Goal: Task Accomplishment & Management: Manage account settings

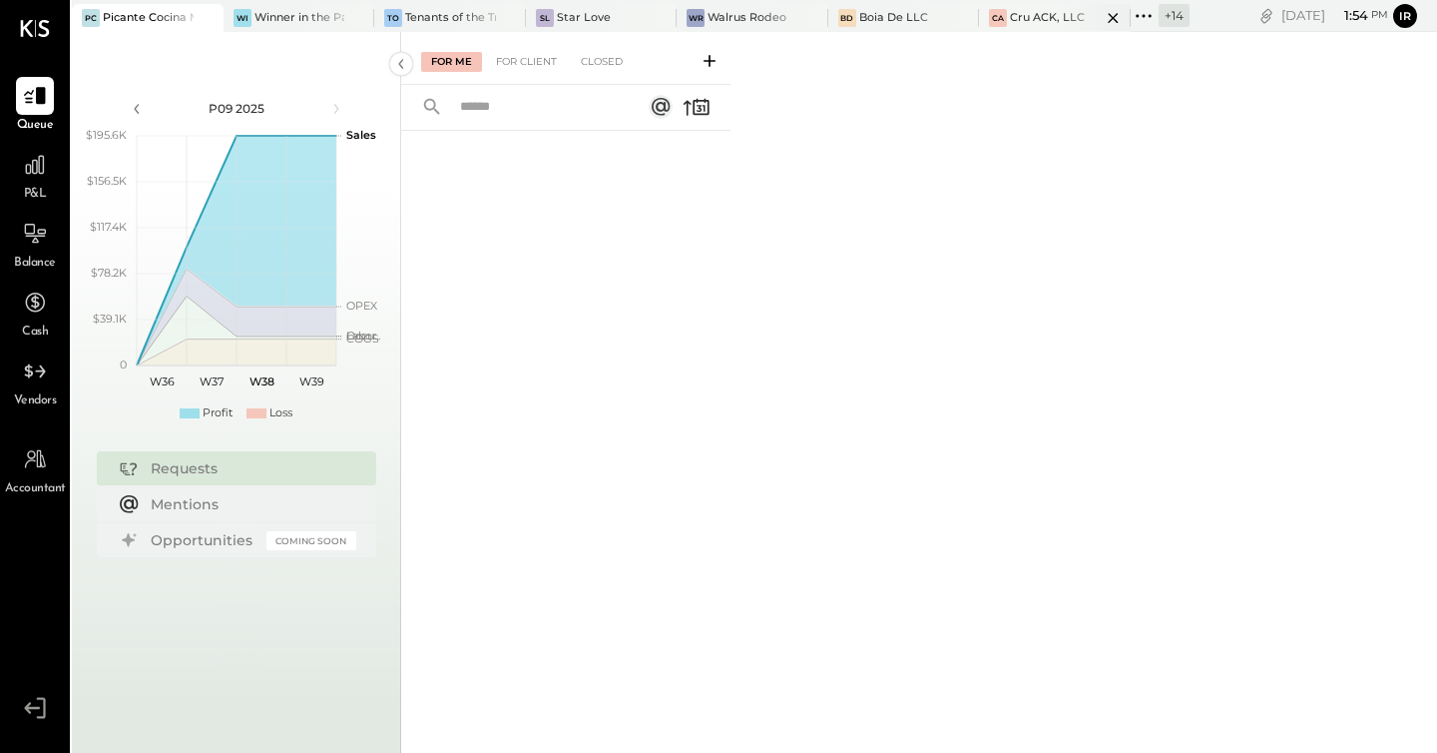
click at [1036, 30] on div "CA Cru ACK, LLC" at bounding box center [1055, 18] width 152 height 28
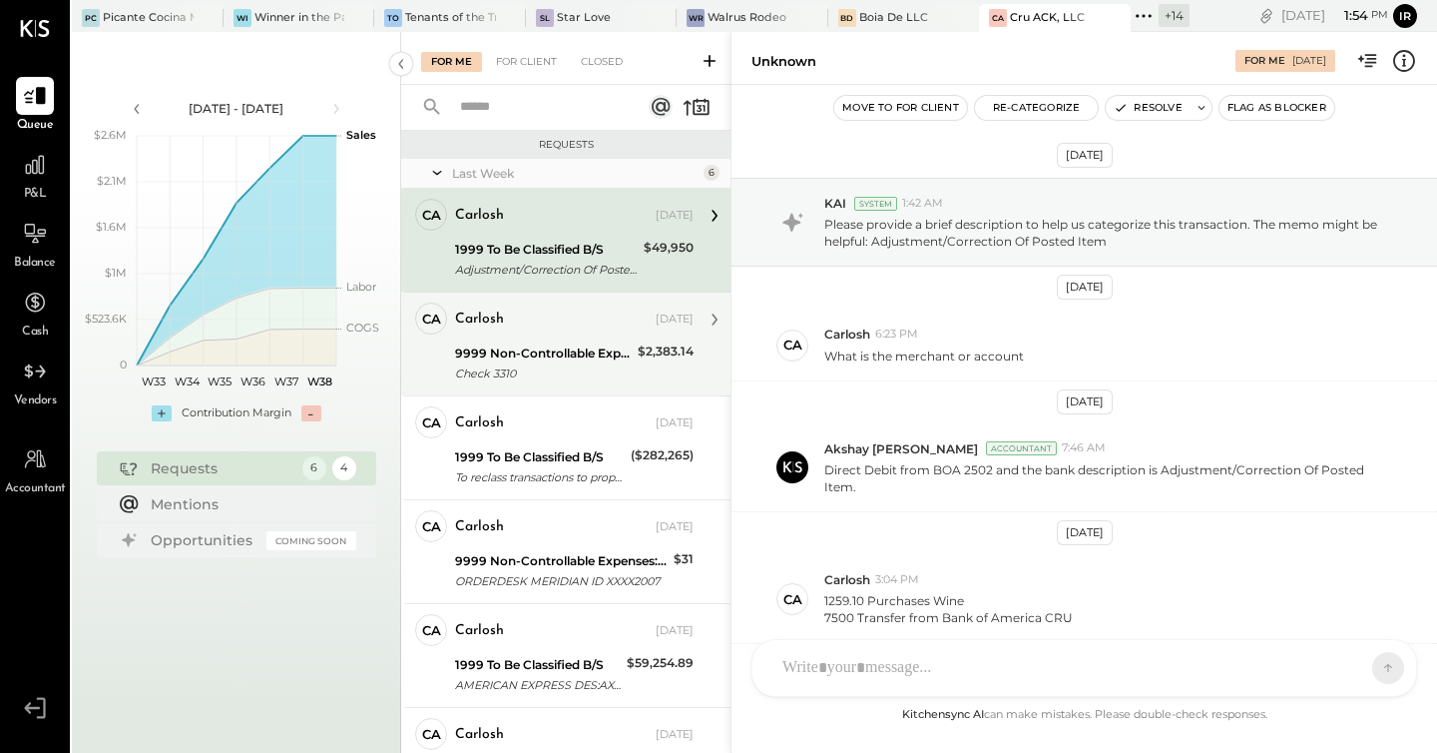
click at [562, 320] on div "Carlosh" at bounding box center [553, 319] width 197 height 20
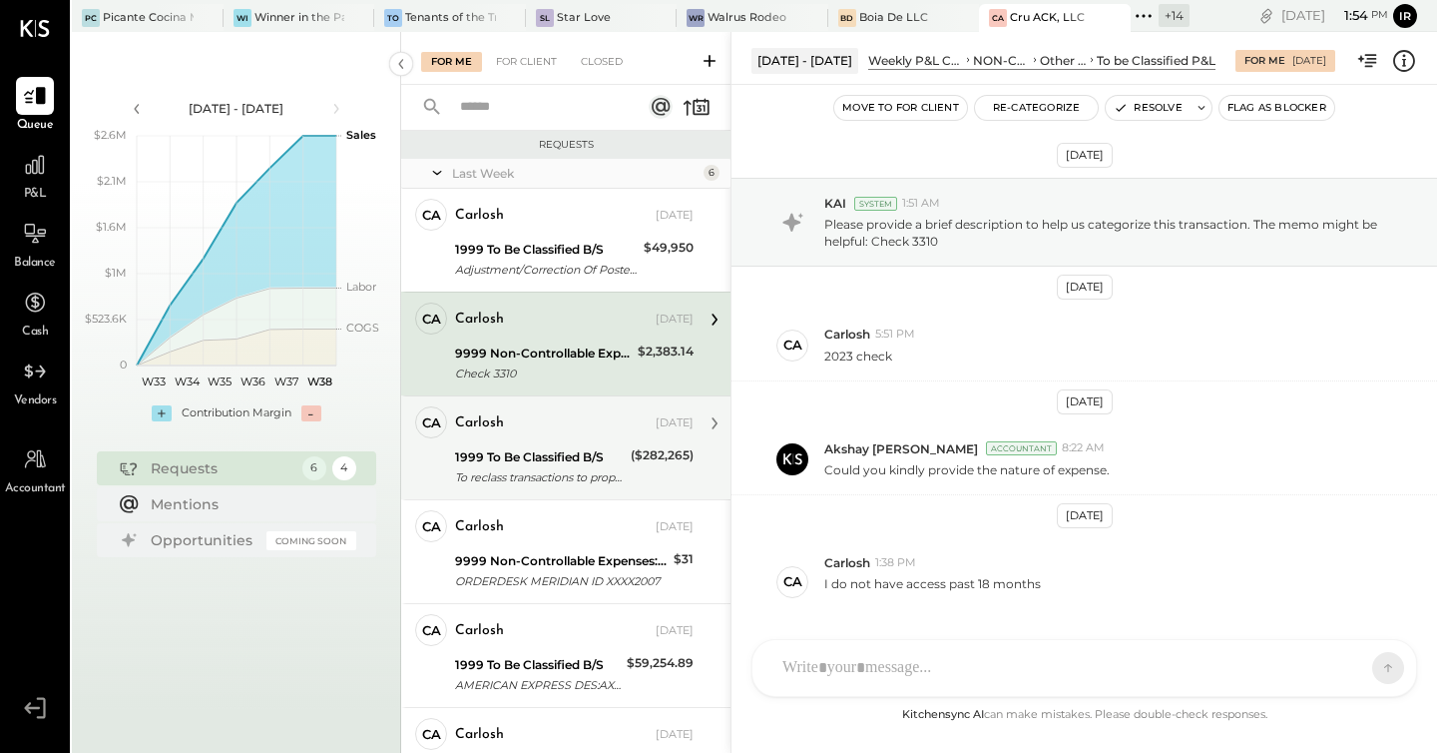
click at [664, 462] on div "($282,265)" at bounding box center [662, 455] width 63 height 20
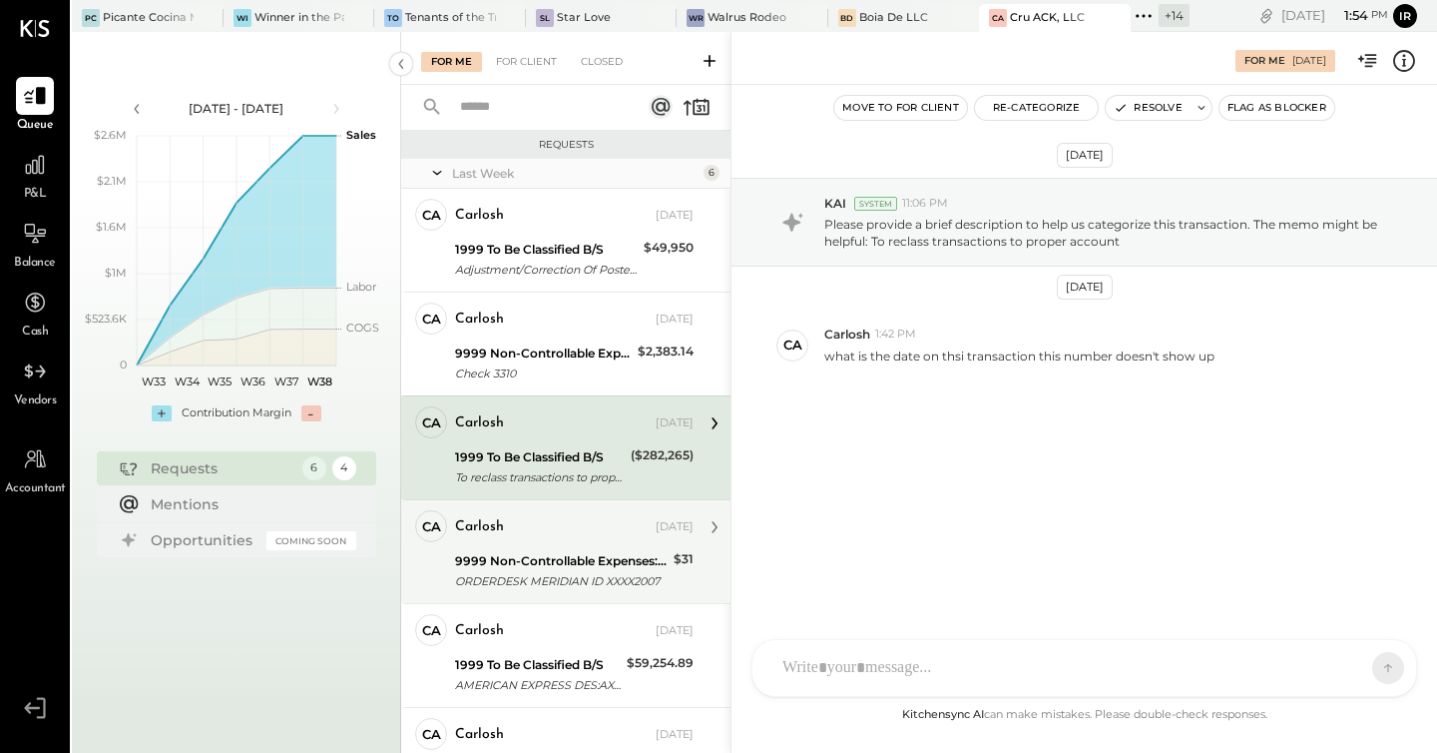
click at [560, 555] on div "9999 Non-Controllable Expenses:Other Income and Expenses:To be Classified P&L" at bounding box center [561, 561] width 213 height 20
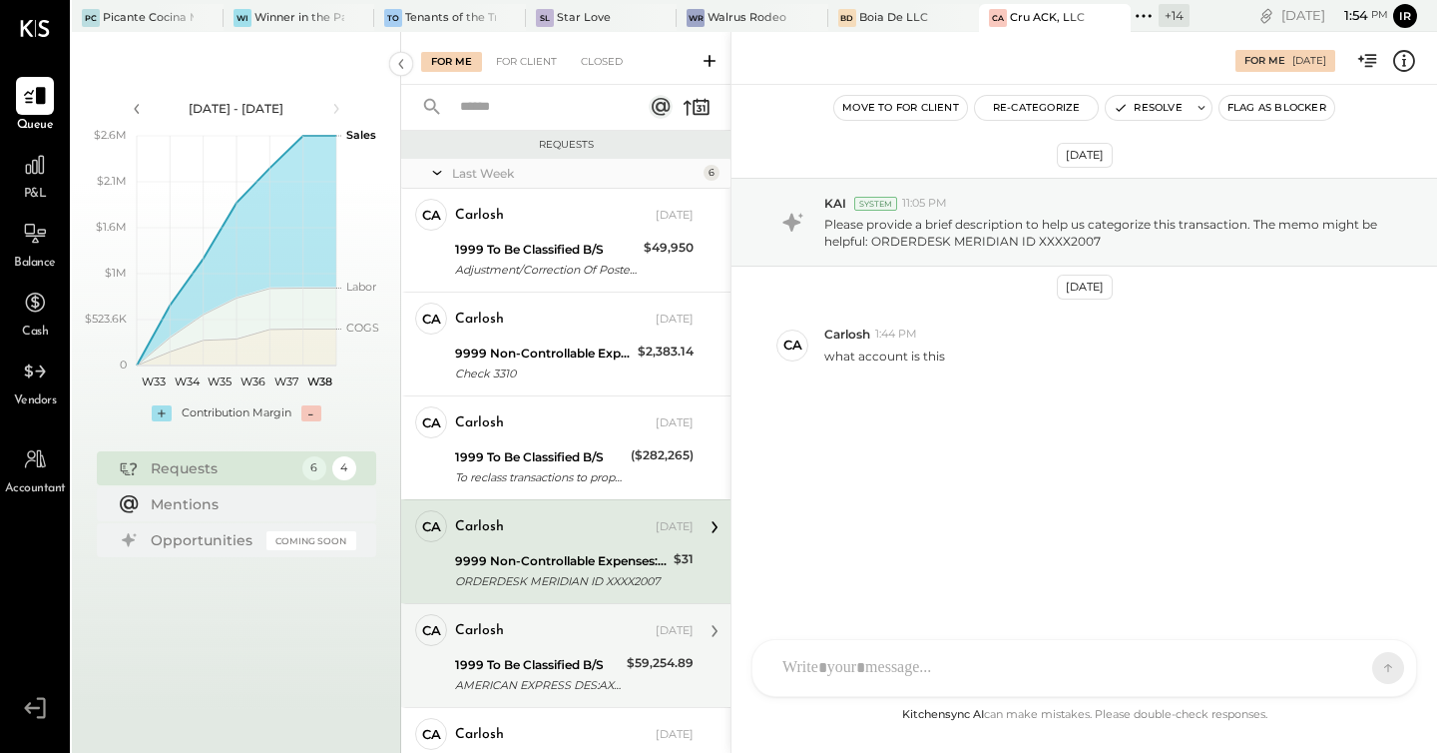
click at [480, 680] on div "AMERICAN EXPRESS DES:AXP DISCNT ID:2201947637 INDN:CRU RESTAURA2201947637 CO ID…" at bounding box center [538, 685] width 166 height 20
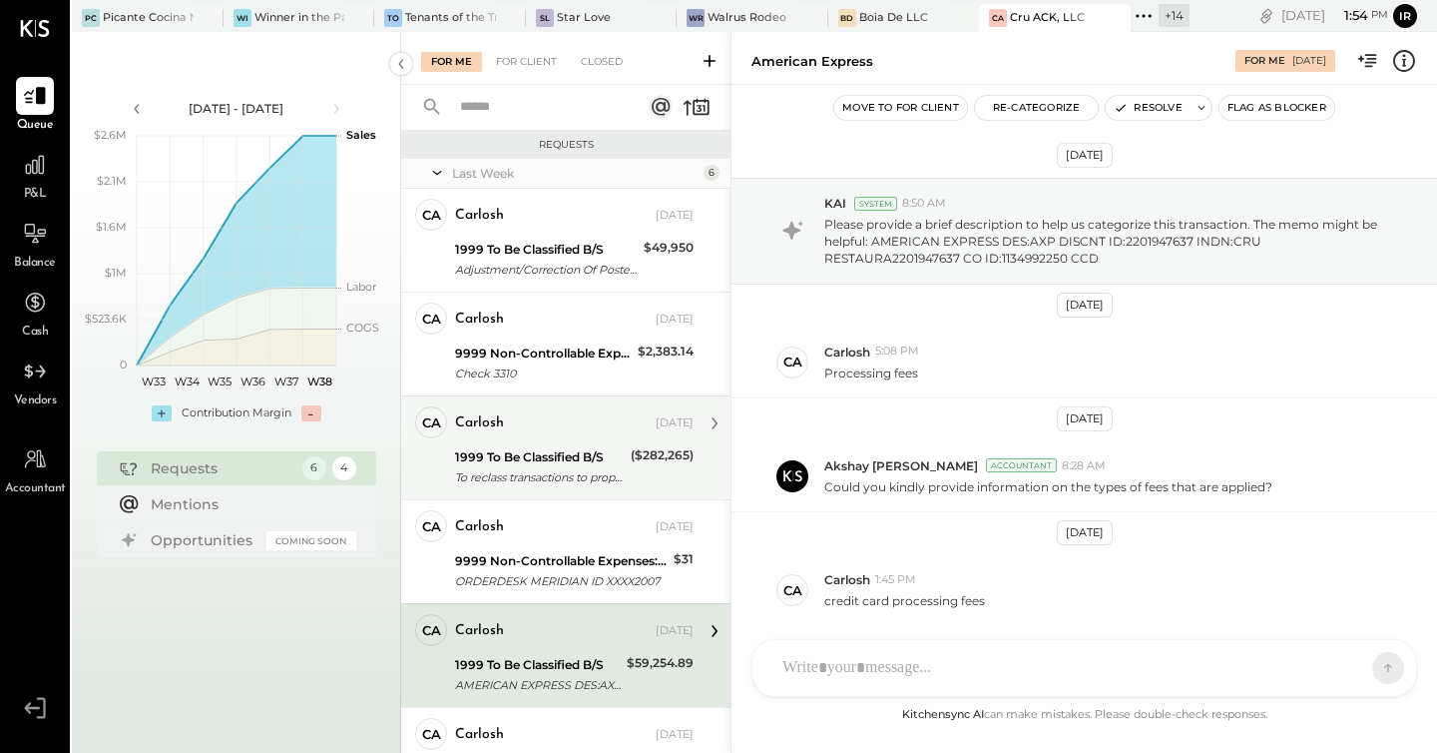
scroll to position [120, 0]
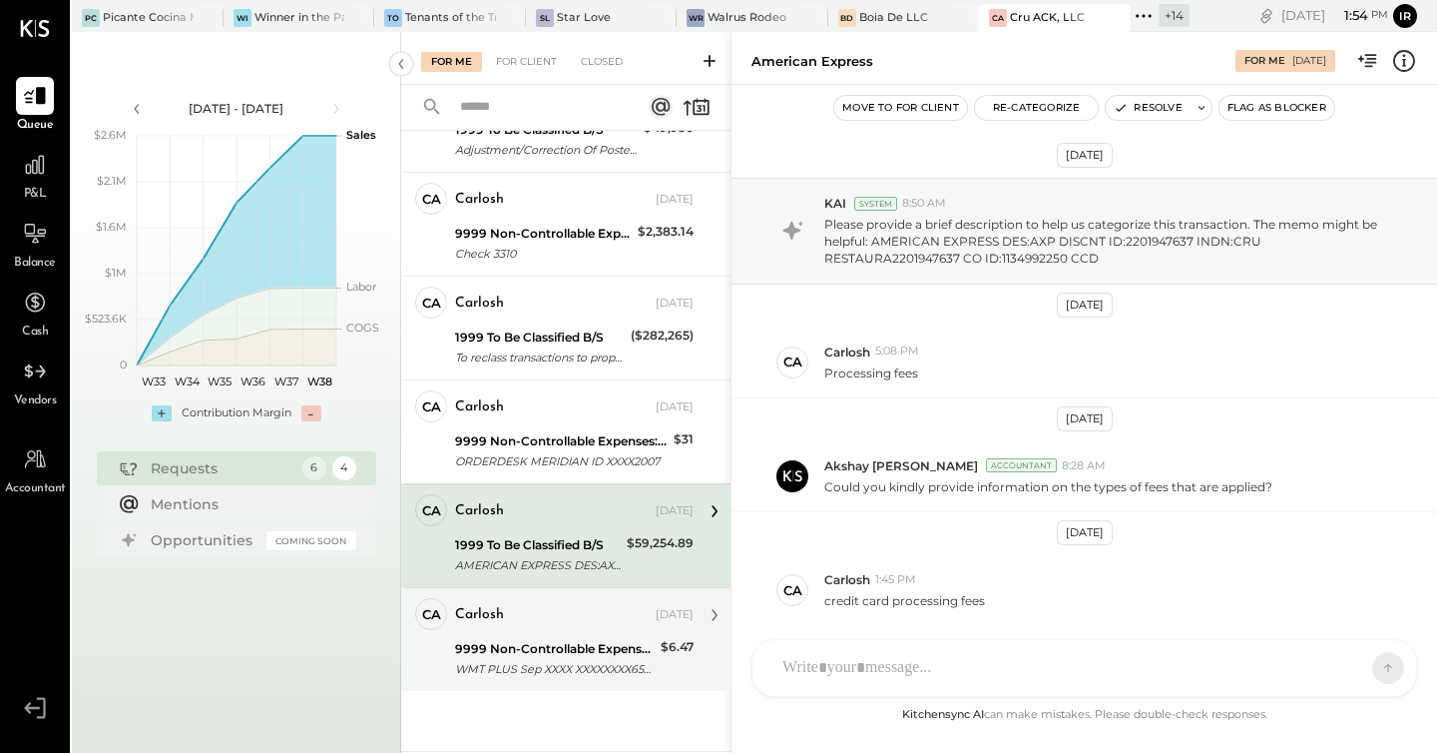
click at [528, 659] on div "WMT PLUS Sep XXXX XXXXXXXX6546 AR XXXX5026" at bounding box center [555, 669] width 200 height 20
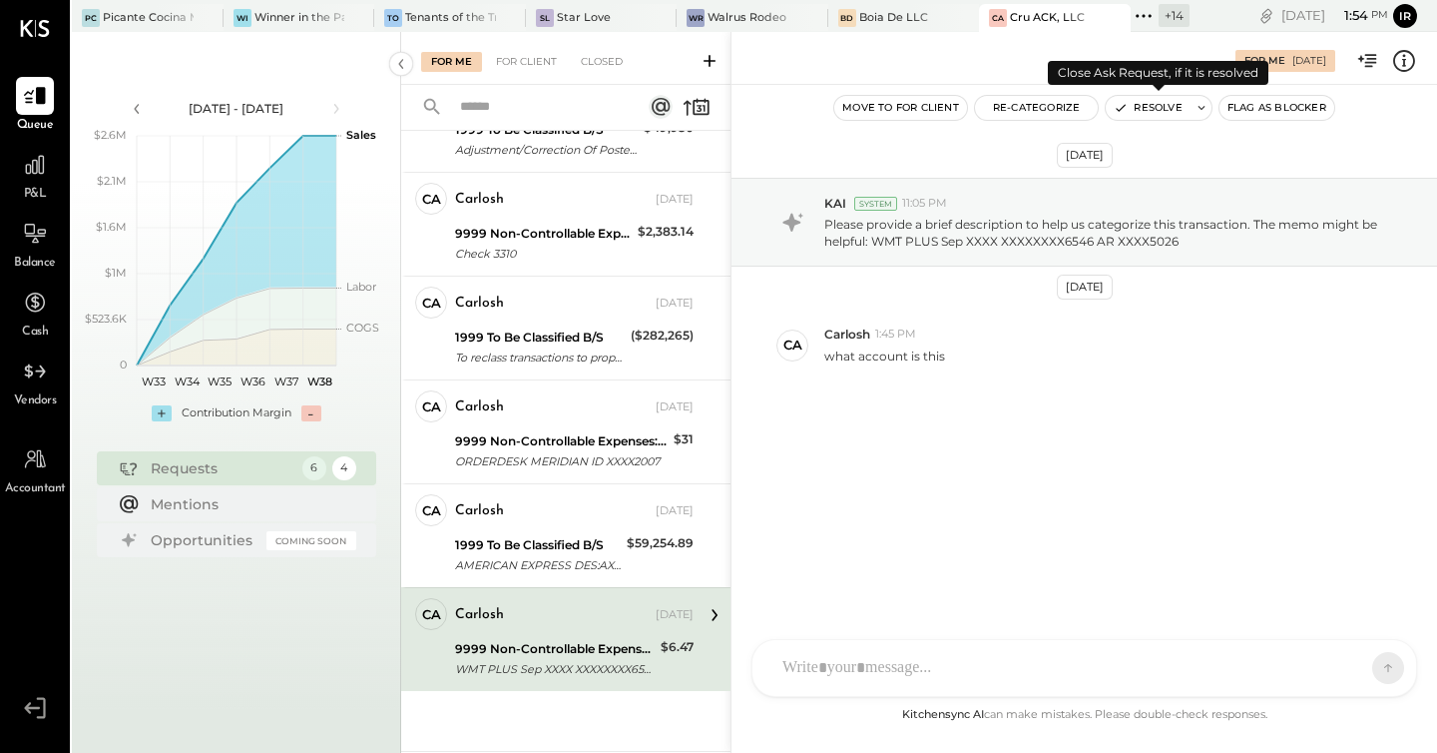
click at [1157, 106] on button "Resolve" at bounding box center [1148, 108] width 84 height 24
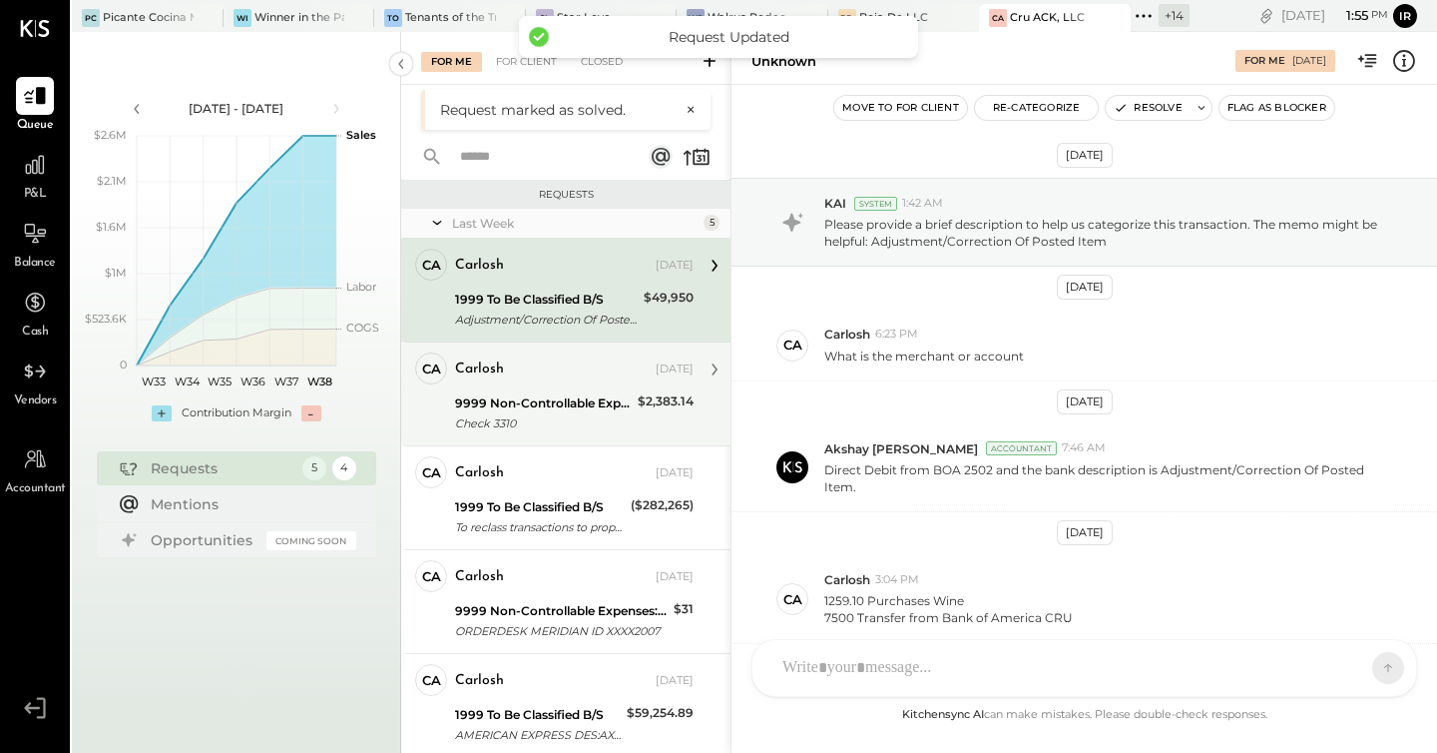
click at [560, 398] on div "9999 Non-Controllable Expenses:Other Income and Expenses:To be Classified P&L" at bounding box center [543, 403] width 177 height 20
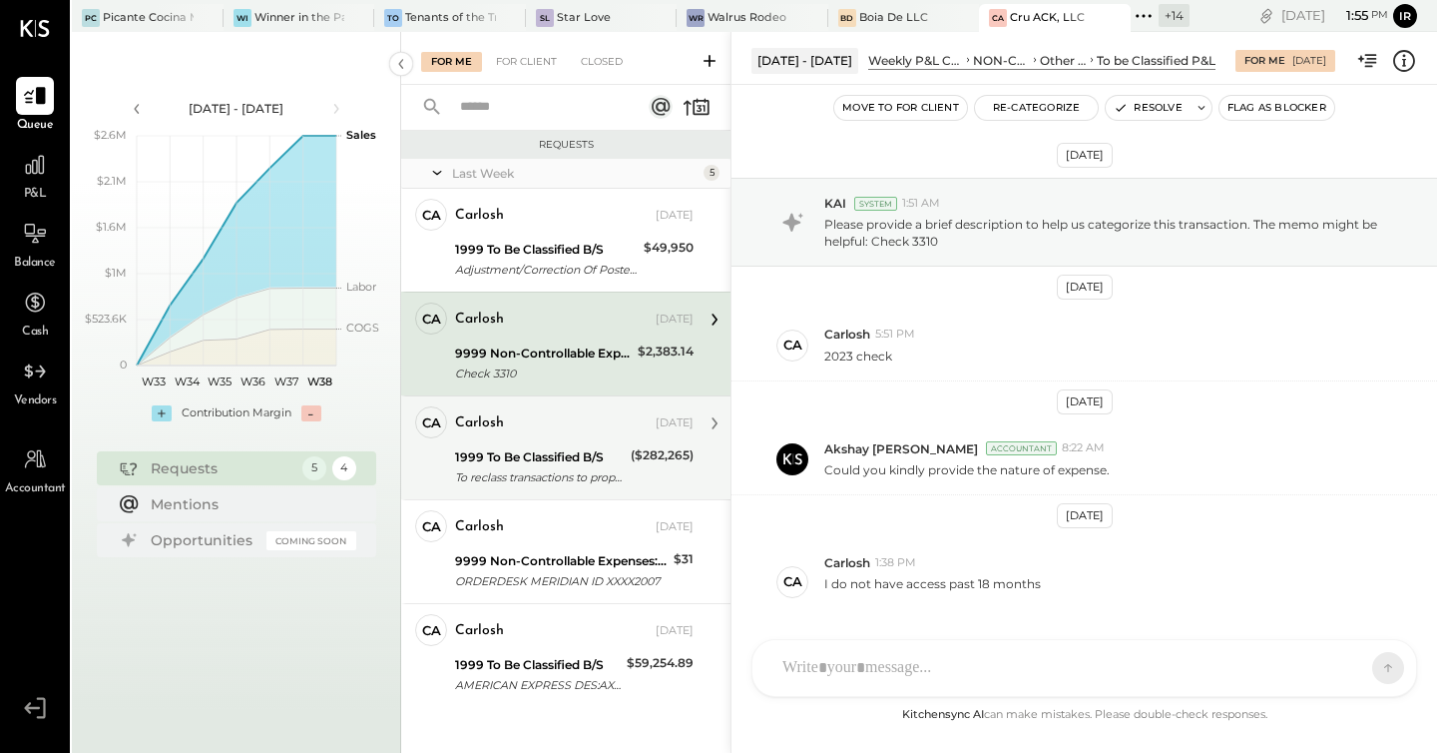
click at [515, 472] on div "To reclass transactions to proper account" at bounding box center [540, 477] width 170 height 20
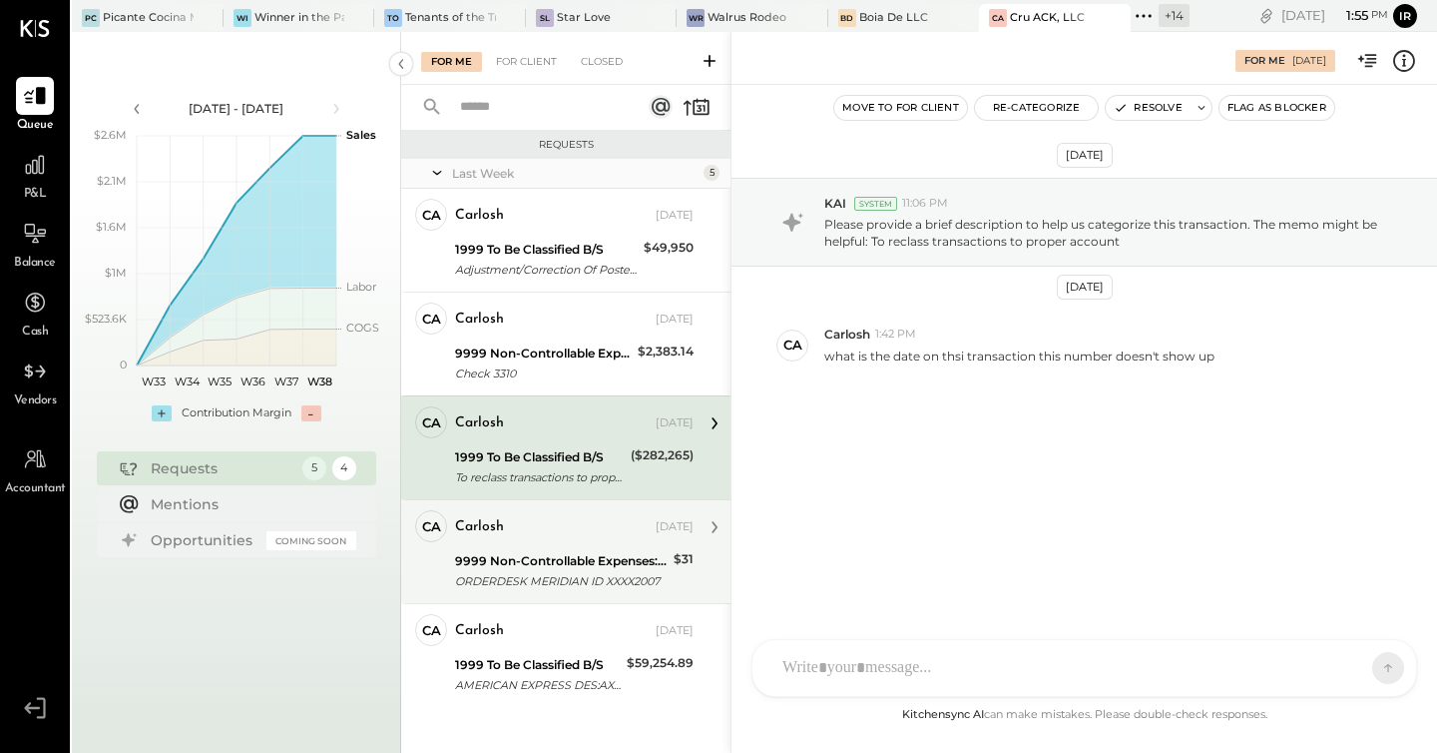
click at [551, 574] on div "ORDERDESK MERIDIAN ID XXXX2007" at bounding box center [561, 581] width 213 height 20
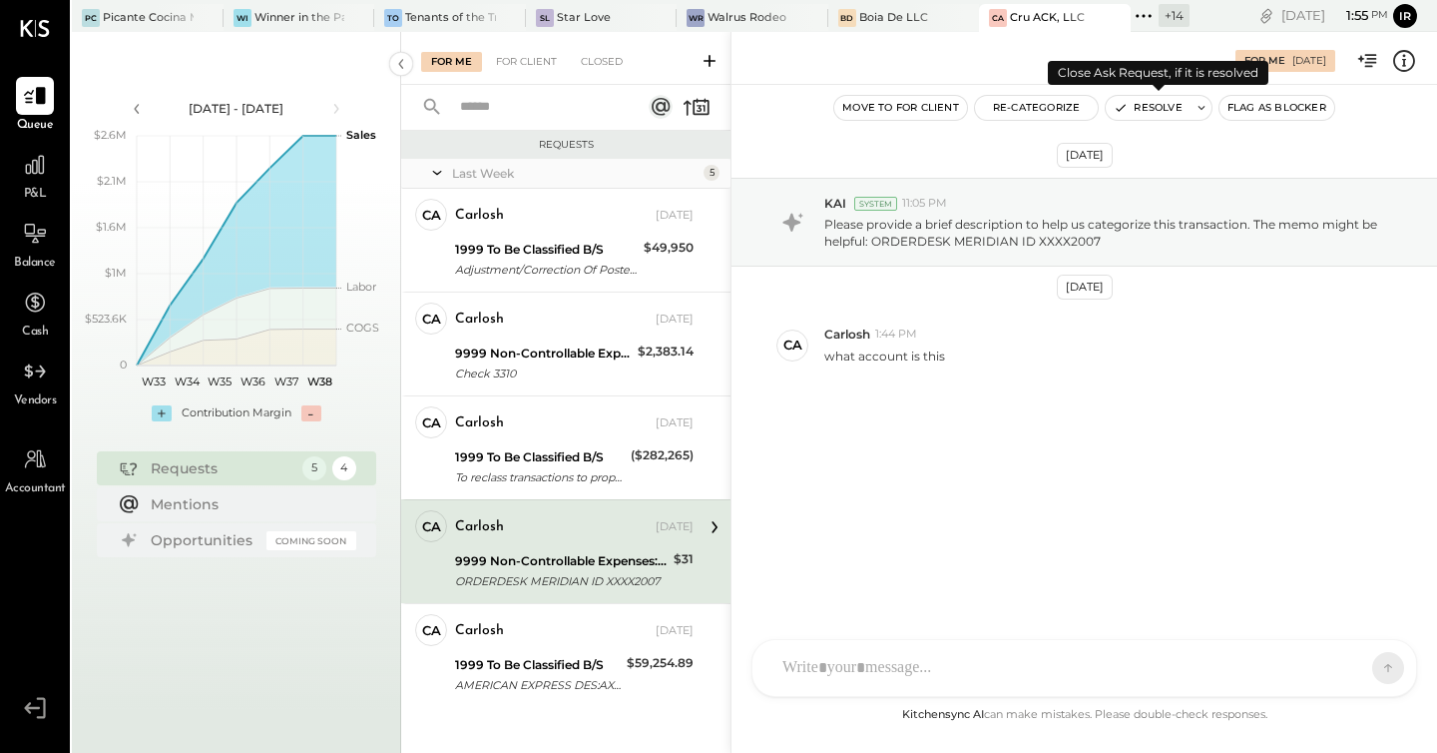
click at [1155, 114] on button "Resolve" at bounding box center [1148, 108] width 84 height 24
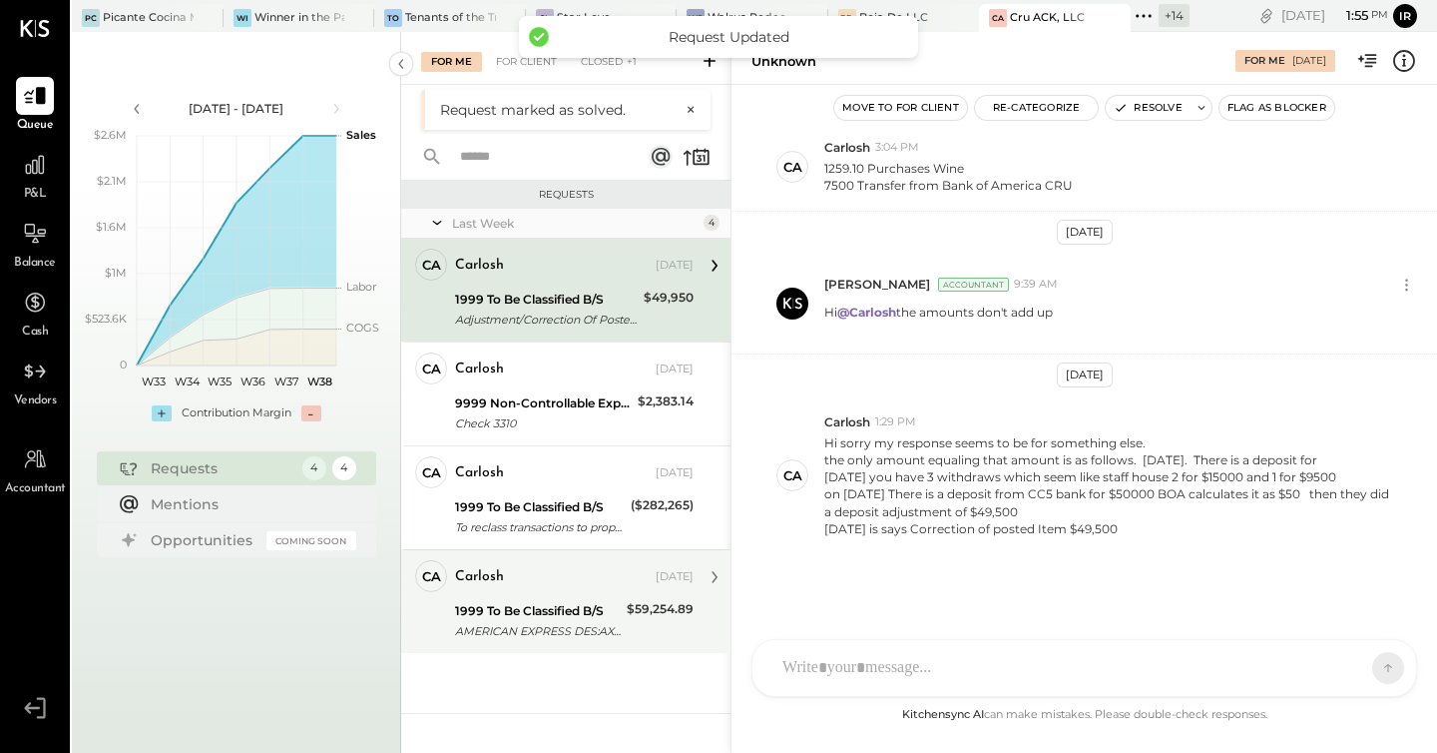
click at [574, 589] on div "Carlosh [DATE]" at bounding box center [574, 577] width 239 height 28
